Goal: Task Accomplishment & Management: Manage account settings

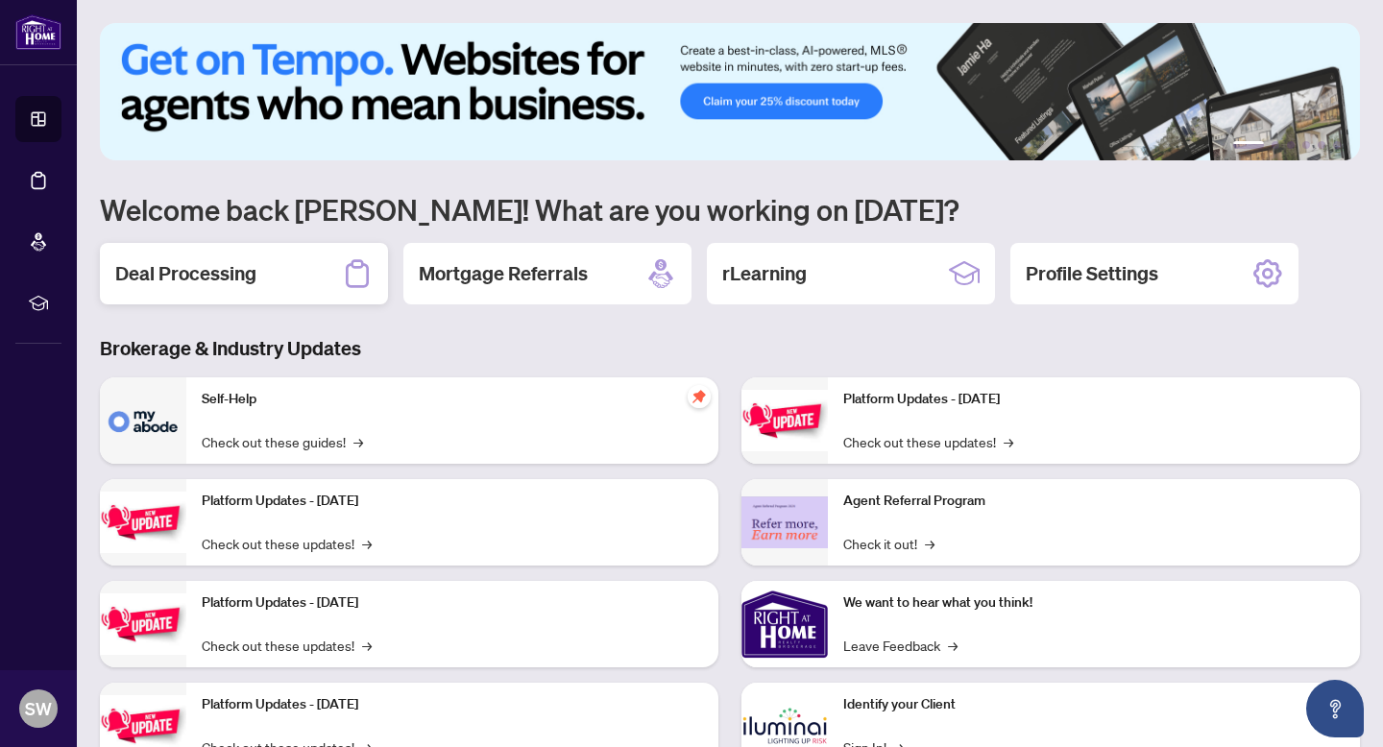
click at [214, 262] on h2 "Deal Processing" at bounding box center [185, 273] width 141 height 27
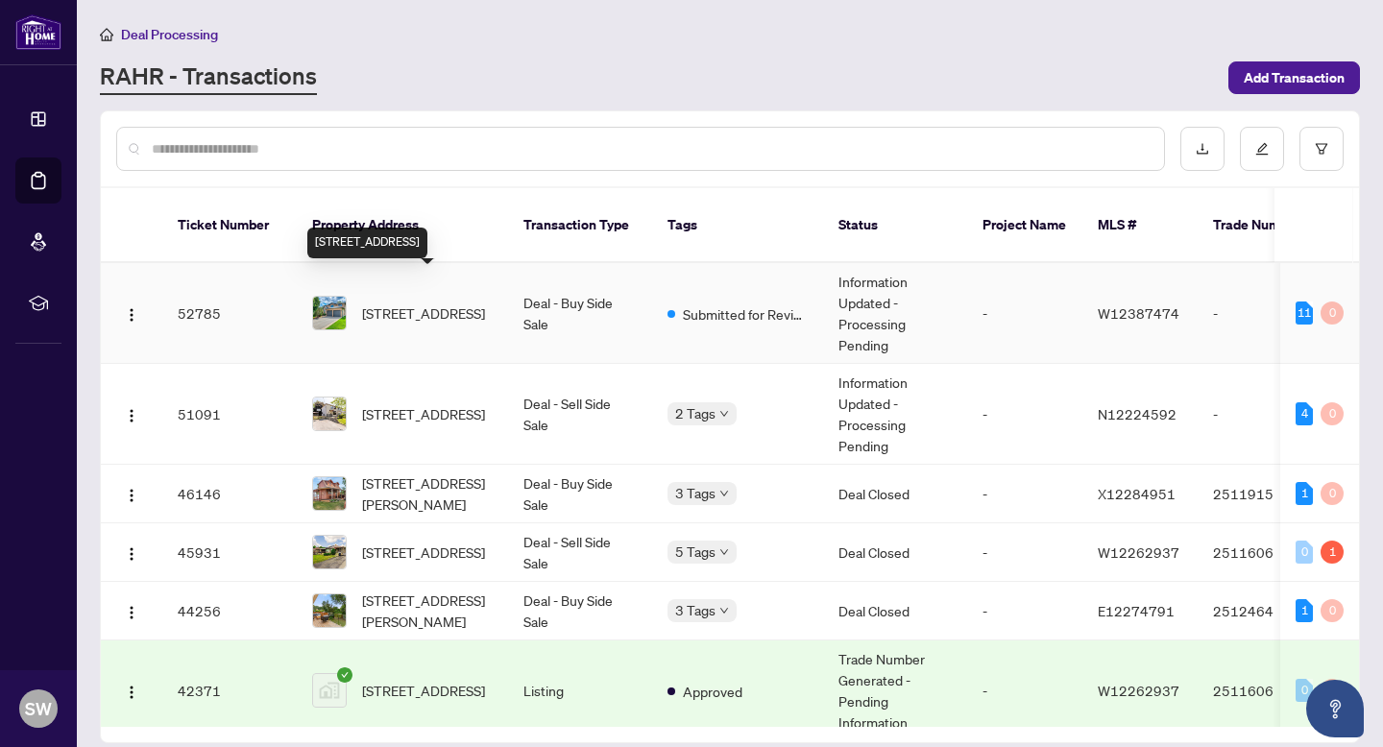
click at [409, 303] on span "[STREET_ADDRESS]" at bounding box center [423, 313] width 123 height 21
